Goal: Transaction & Acquisition: Download file/media

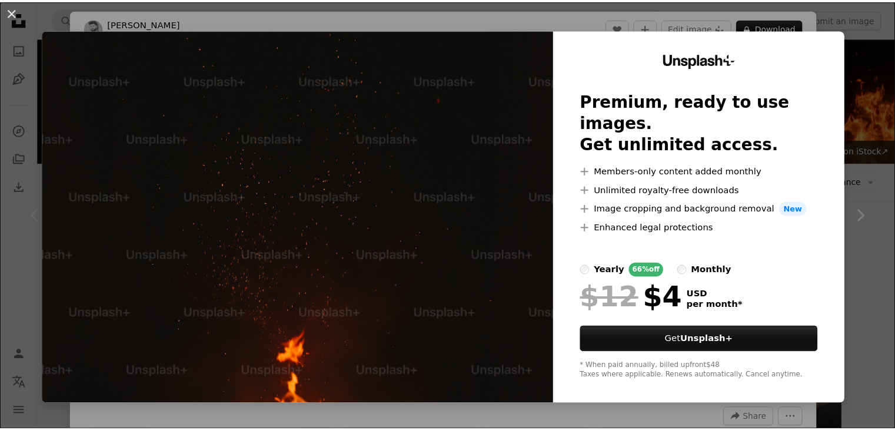
scroll to position [294, 0]
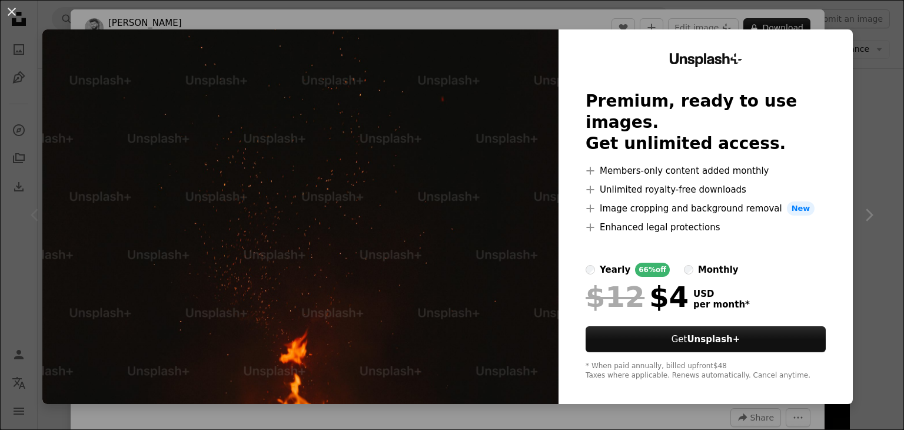
click at [33, 178] on div "An X shape Unsplash+ Premium, ready to use images. Get unlimited access. A plus…" at bounding box center [452, 215] width 904 height 430
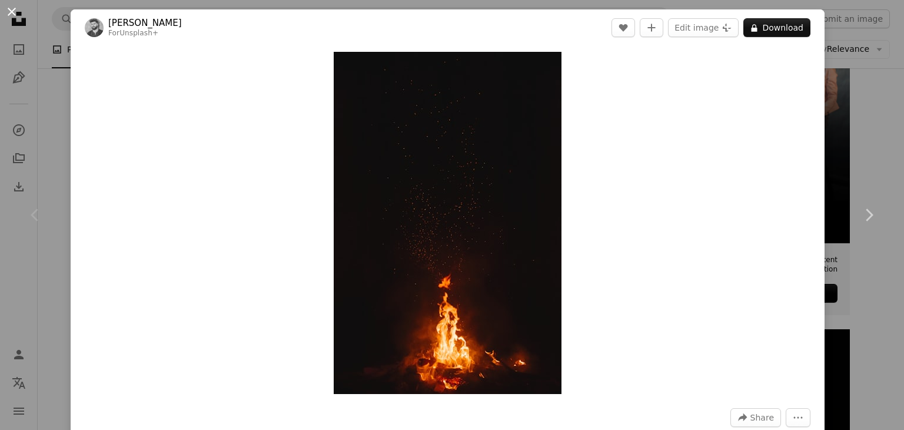
click at [19, 9] on button "An X shape" at bounding box center [12, 12] width 14 height 14
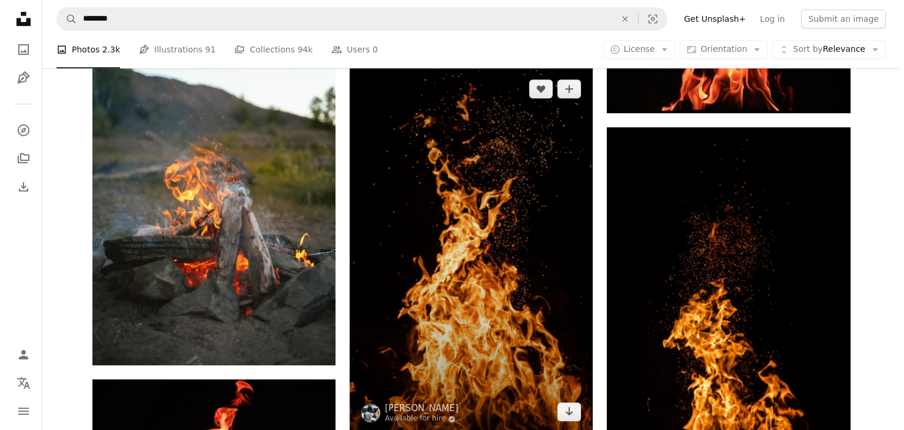
scroll to position [647, 0]
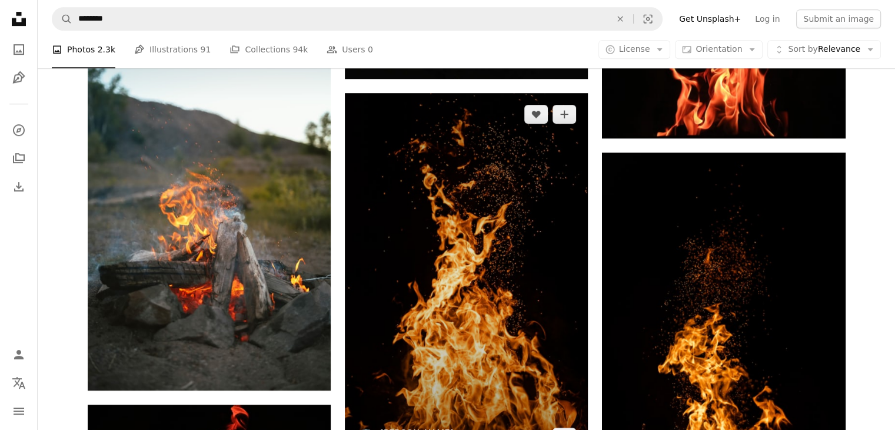
click at [560, 242] on img at bounding box center [466, 275] width 243 height 365
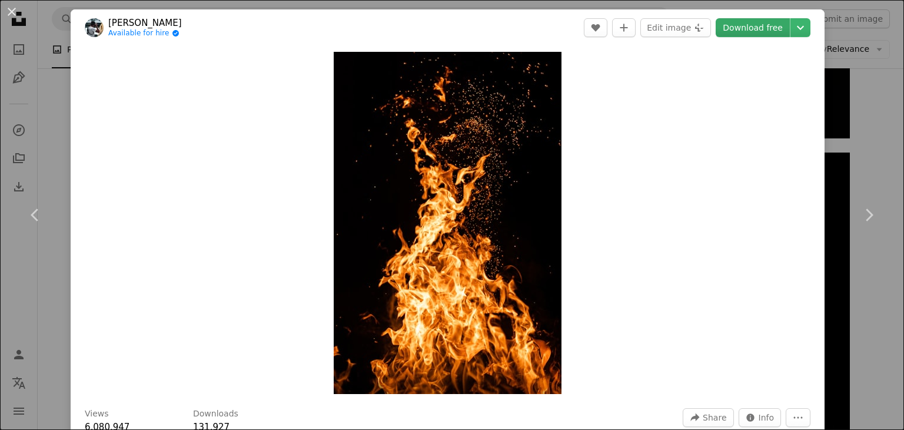
click at [760, 22] on link "Download free" at bounding box center [753, 27] width 74 height 19
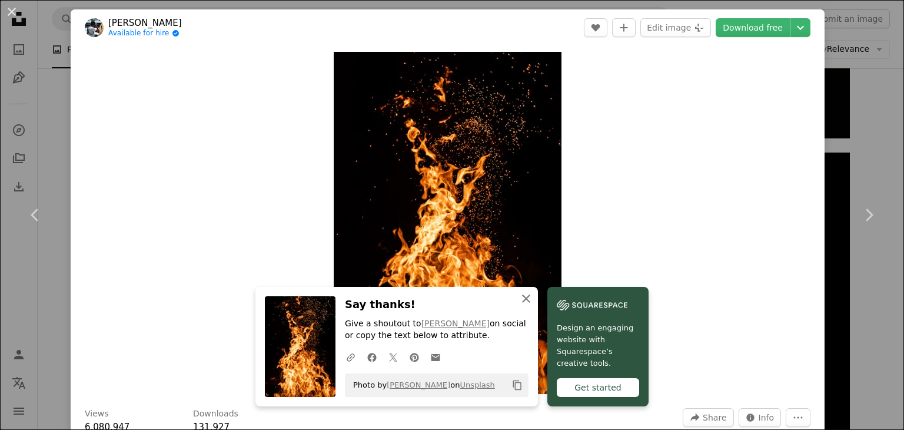
click at [521, 302] on icon "An X shape" at bounding box center [526, 298] width 14 height 14
